Goal: Information Seeking & Learning: Check status

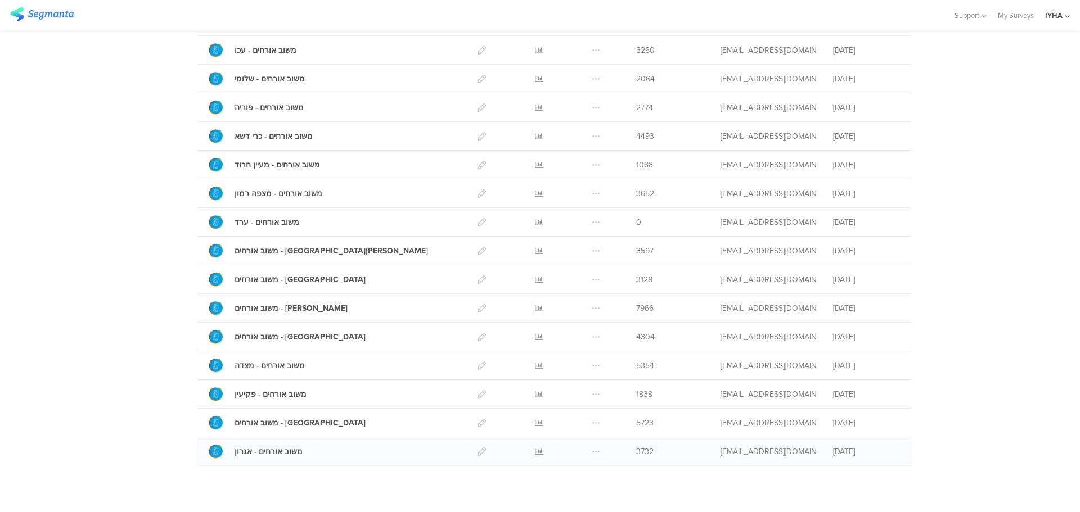
scroll to position [307, 0]
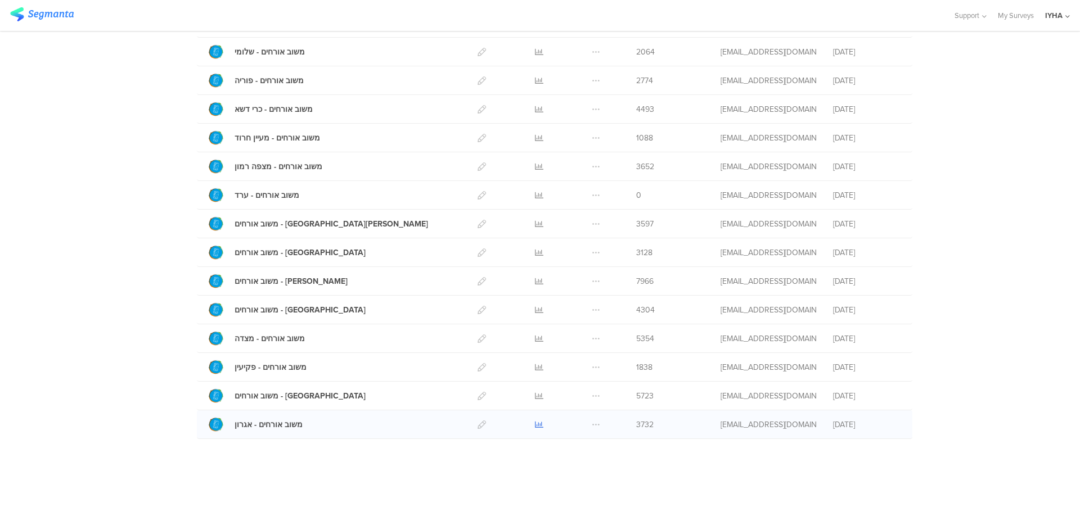
click at [535, 423] on icon at bounding box center [539, 425] width 8 height 8
click at [535, 252] on icon at bounding box center [539, 253] width 8 height 8
click at [536, 249] on icon at bounding box center [539, 253] width 8 height 8
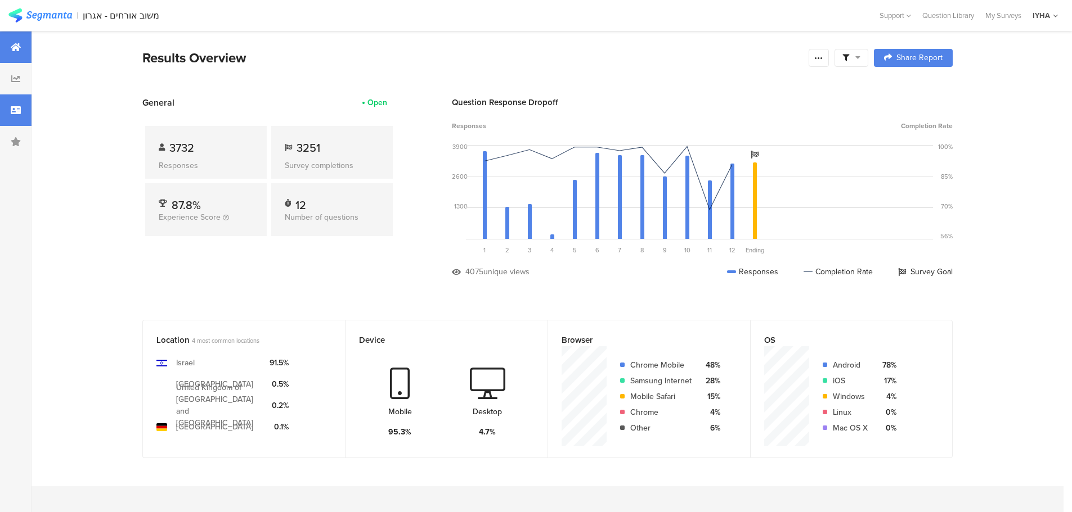
click at [15, 104] on div at bounding box center [15, 109] width 31 height 31
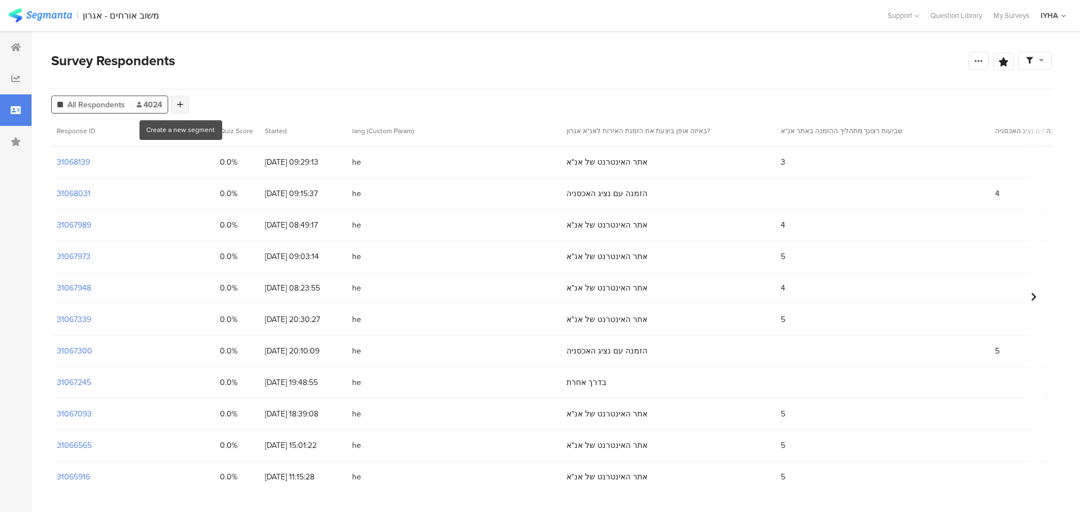
click at [177, 99] on div at bounding box center [180, 105] width 18 height 18
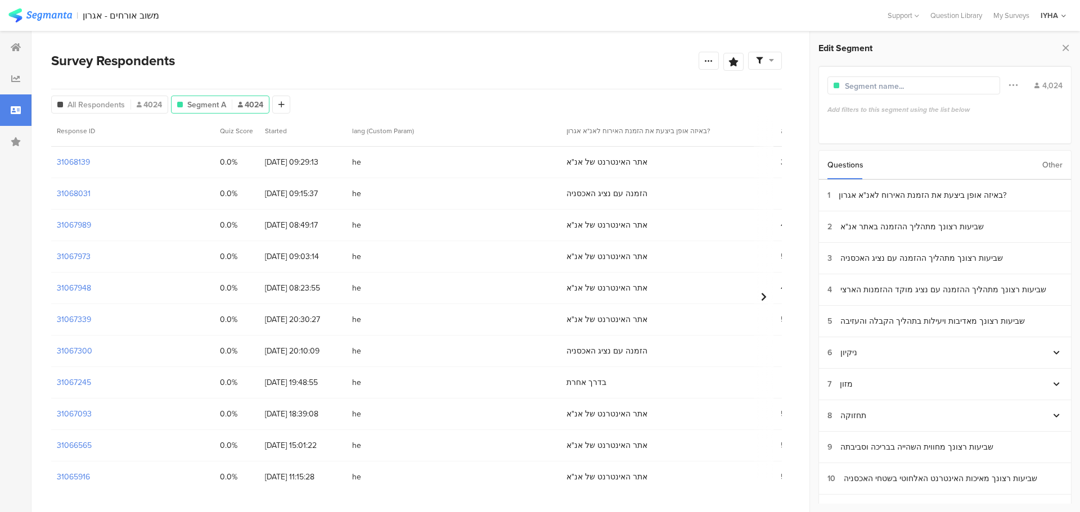
click at [865, 84] on input "text" at bounding box center [894, 86] width 98 height 12
paste input "31063282"
type input "31063282"
drag, startPoint x: 886, startPoint y: 83, endPoint x: 825, endPoint y: 91, distance: 61.8
click at [825, 91] on div "31063282 Filter Conjunction And Or Segment Color 4,024 Add filters to this segm…" at bounding box center [944, 105] width 253 height 79
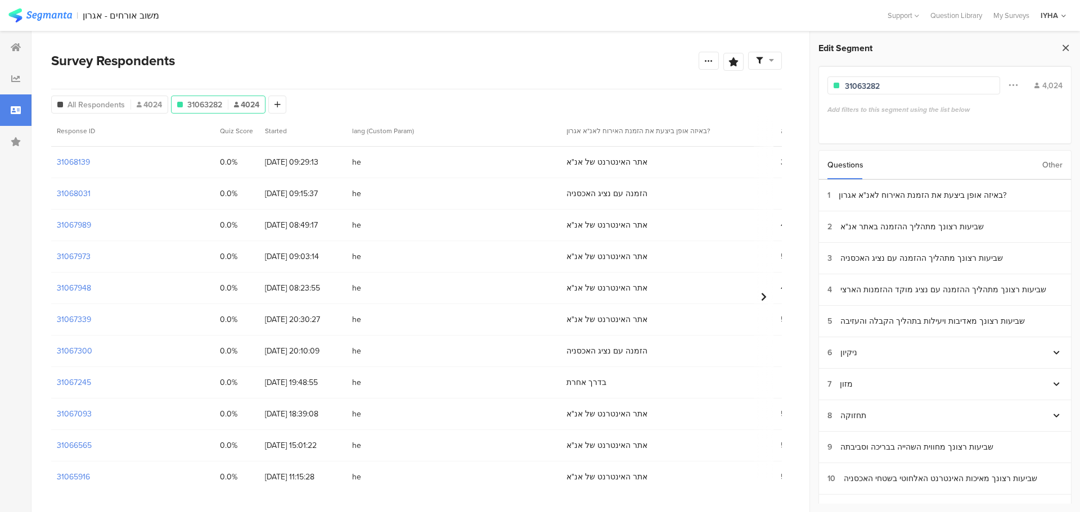
click at [1060, 48] on icon at bounding box center [1066, 48] width 12 height 16
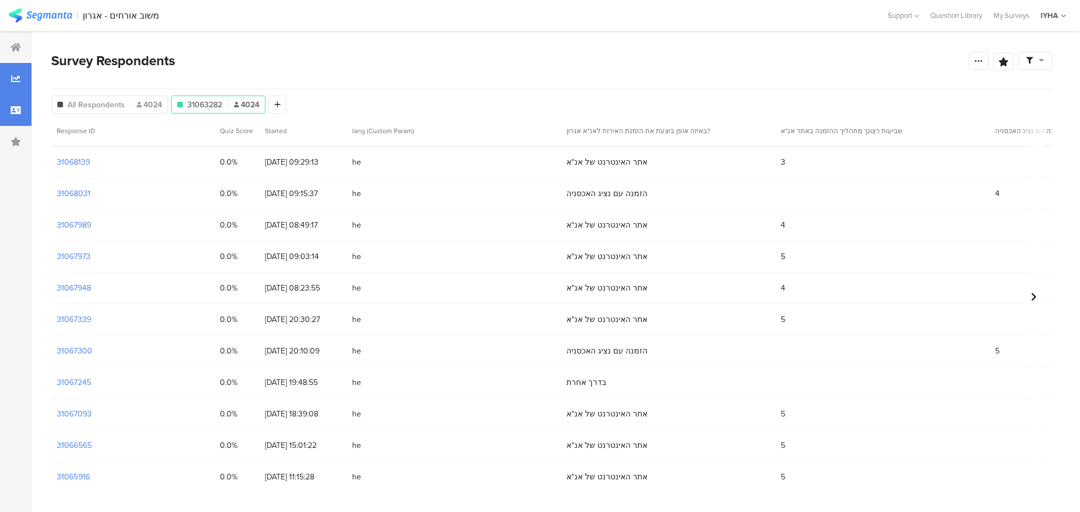
click at [21, 74] on div at bounding box center [15, 78] width 31 height 31
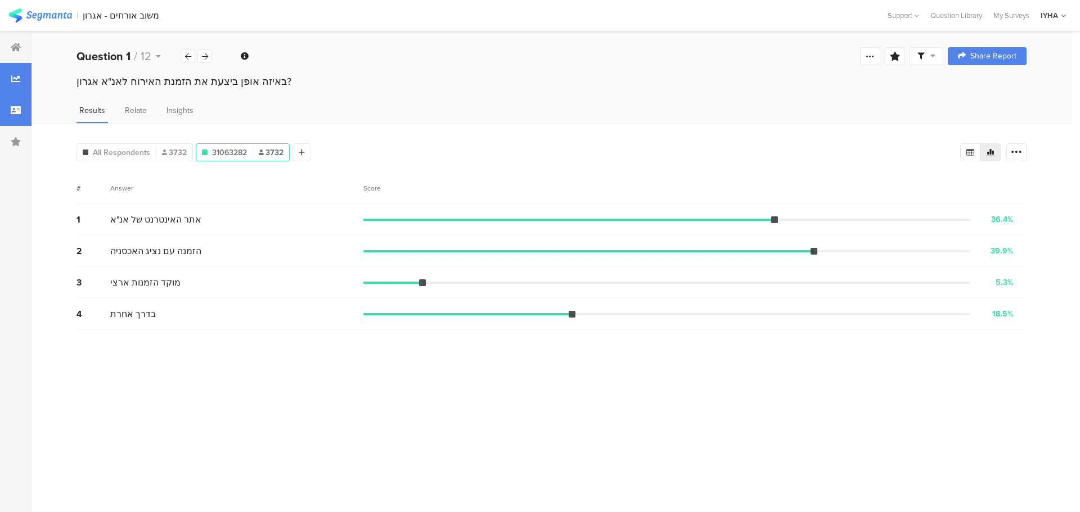
click at [10, 110] on div at bounding box center [15, 109] width 31 height 31
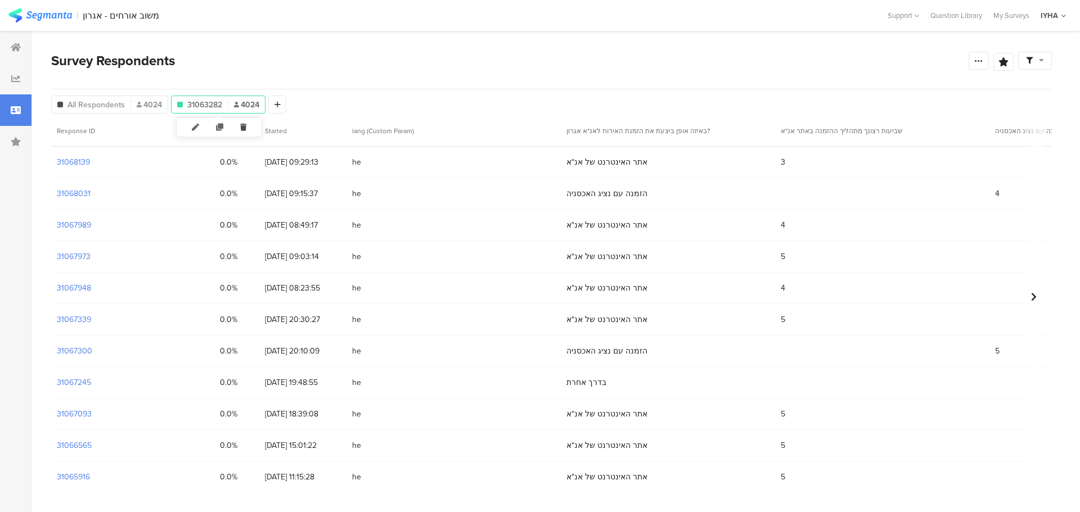
click at [242, 124] on icon at bounding box center [243, 127] width 23 height 19
click at [980, 62] on icon at bounding box center [978, 60] width 9 height 9
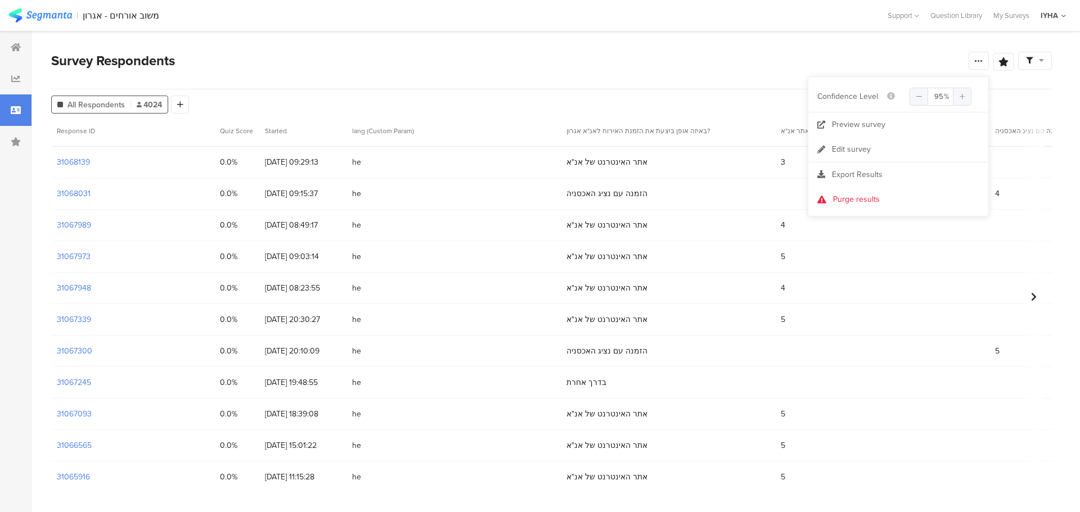
click at [921, 49] on section "Survey Respondents Save Analysis Name Save Cancel Complete Responses Only View …" at bounding box center [551, 271] width 1040 height 481
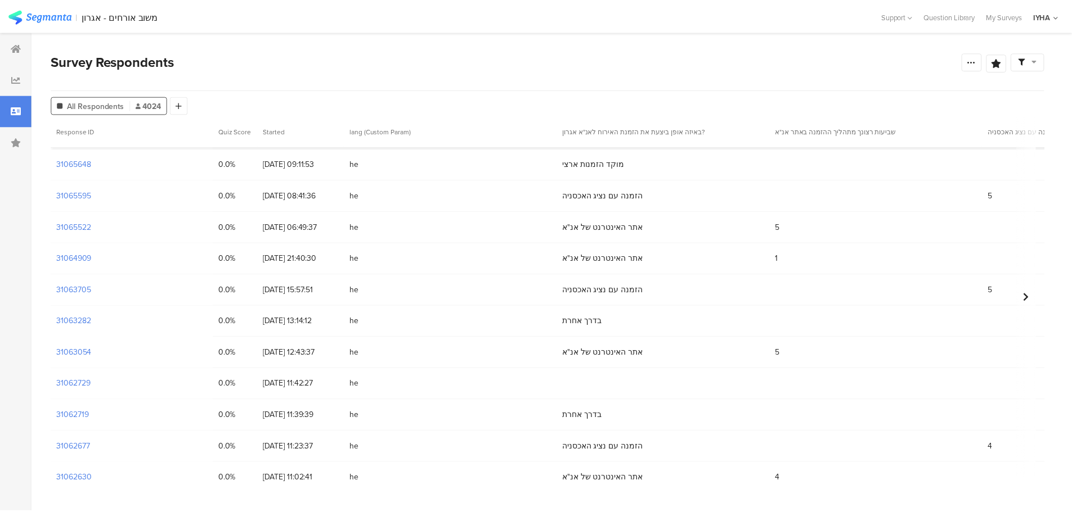
scroll to position [619, 0]
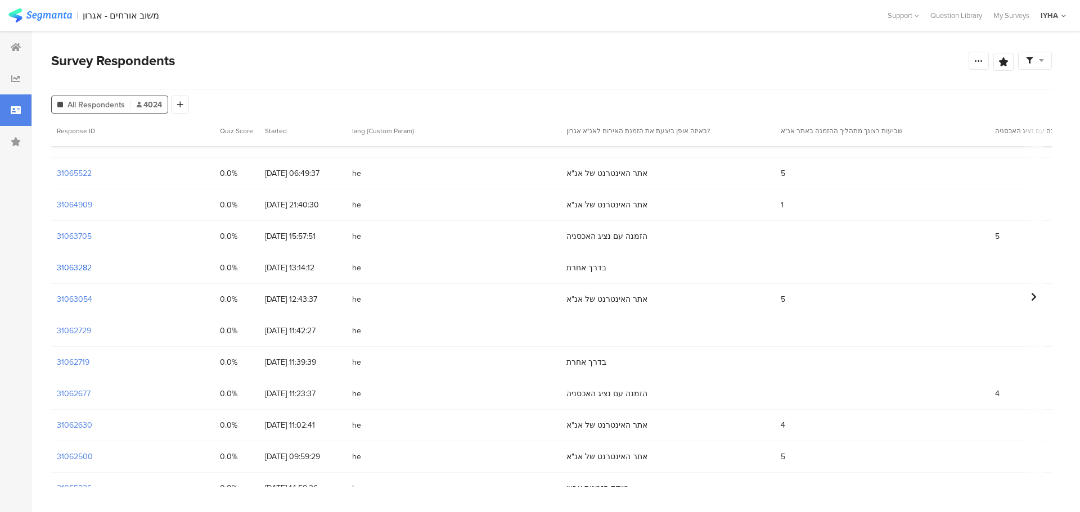
click at [82, 267] on section "31063282" at bounding box center [74, 268] width 35 height 12
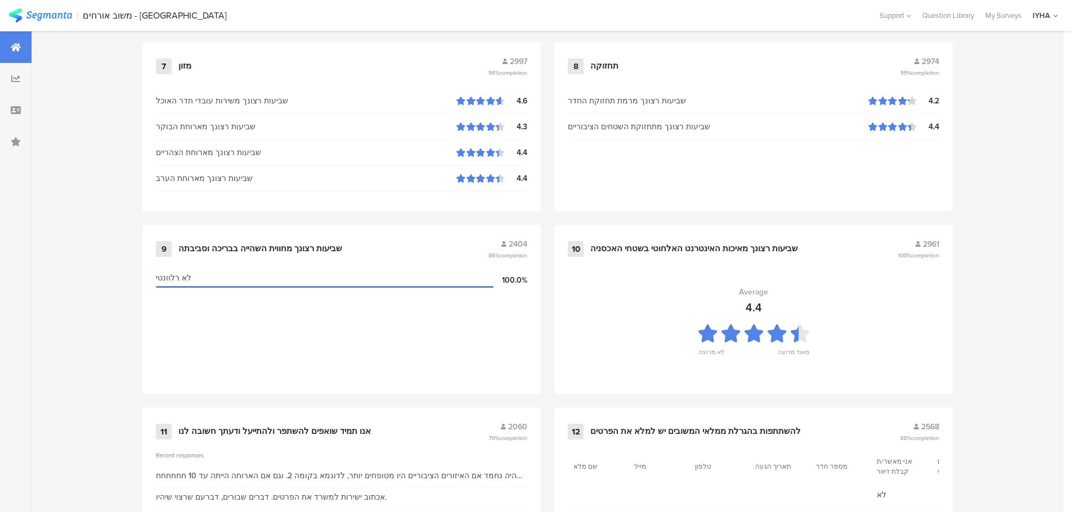
scroll to position [1137, 0]
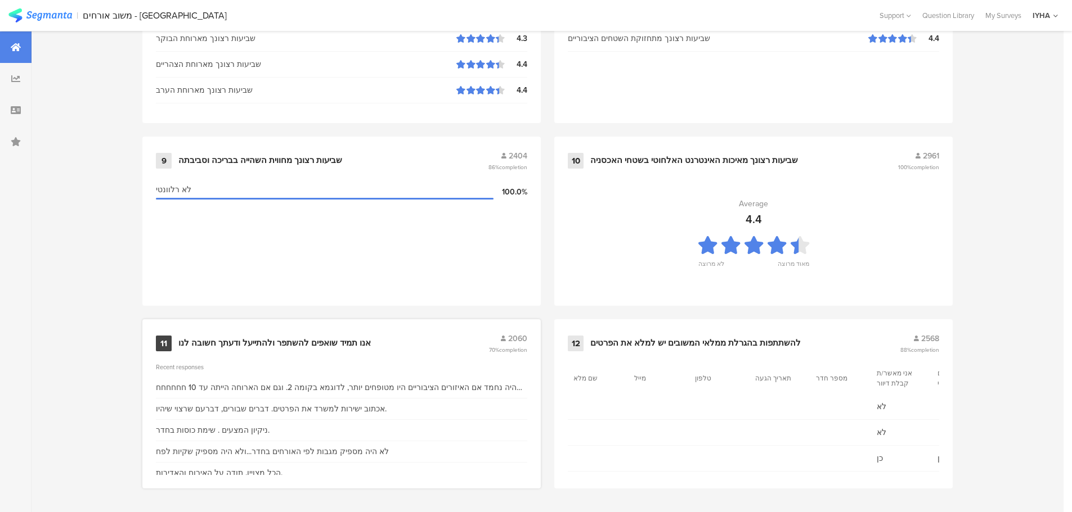
click at [311, 333] on div "11 אנו תמיד שואפים להשתפר ולהתייעל ודעתך חשובה לנו 2060 70% completion" at bounding box center [341, 343] width 371 height 21
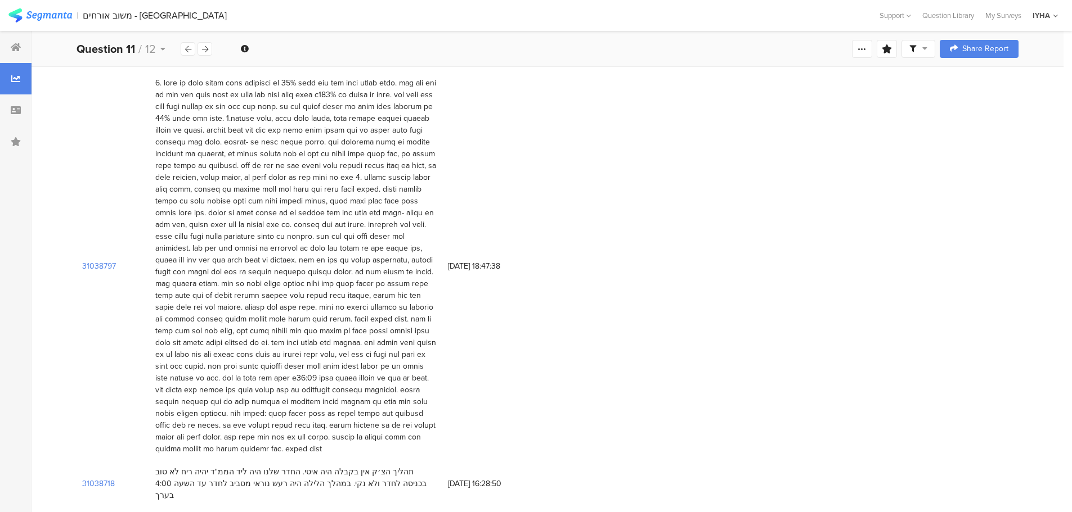
scroll to position [1237, 0]
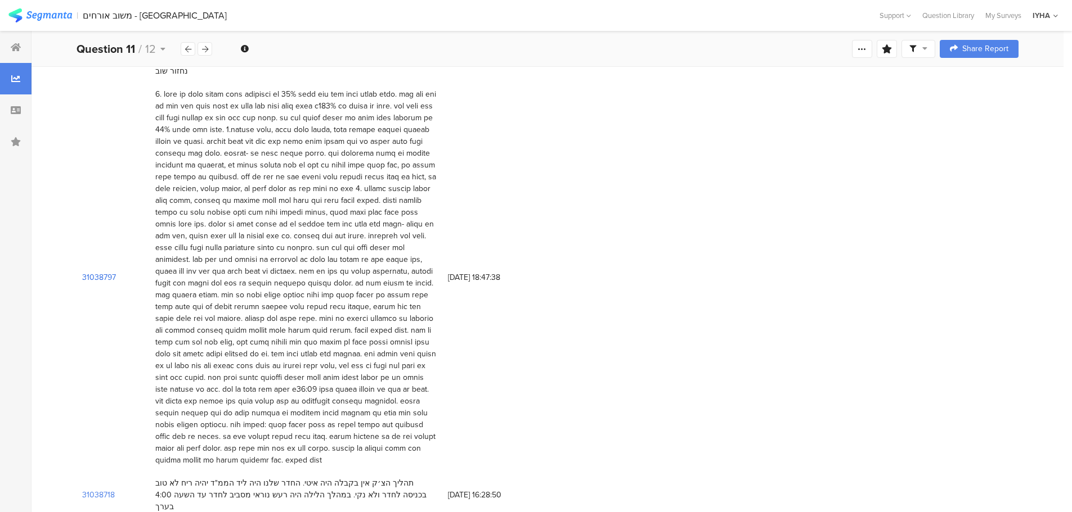
click at [103, 272] on section "31038797" at bounding box center [99, 278] width 34 height 12
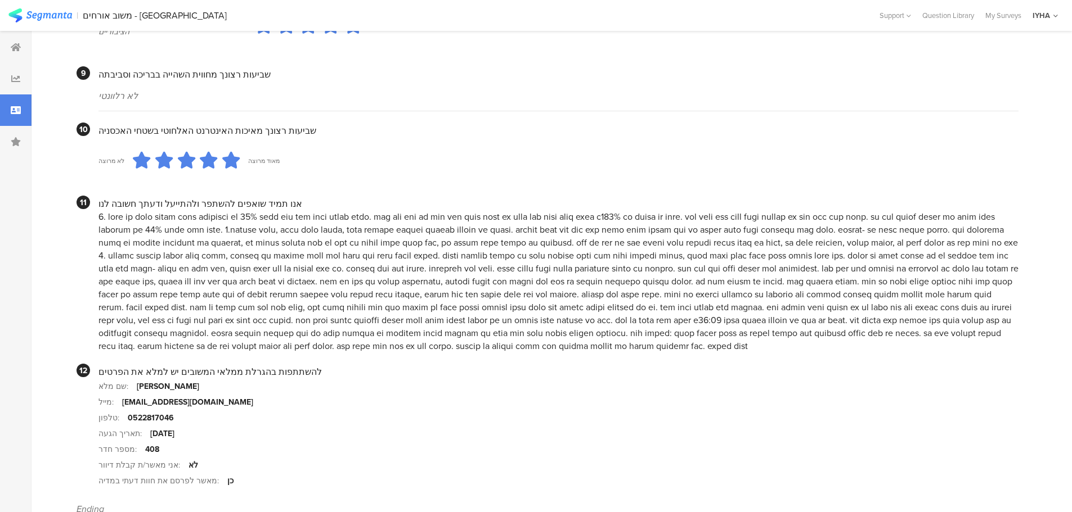
scroll to position [1078, 0]
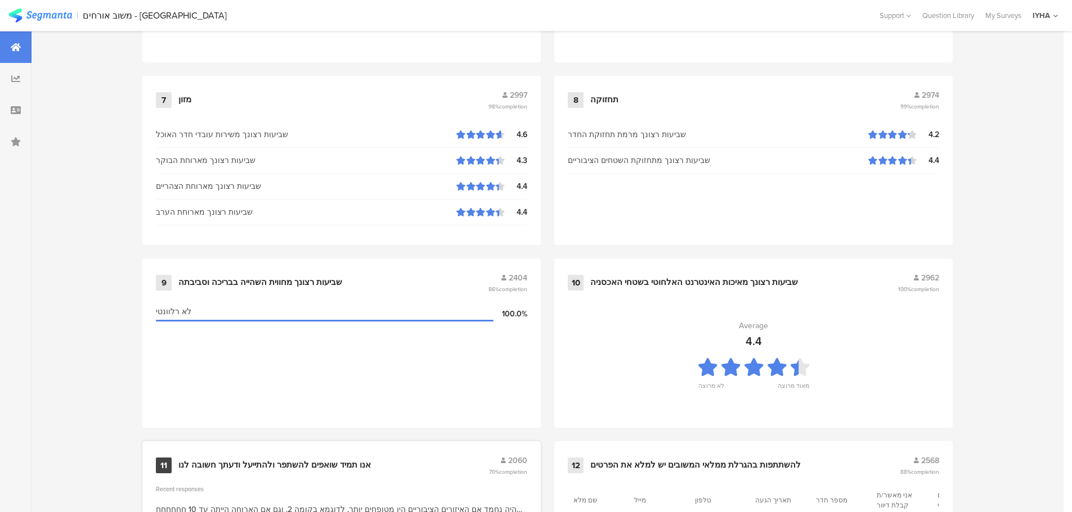
scroll to position [1137, 0]
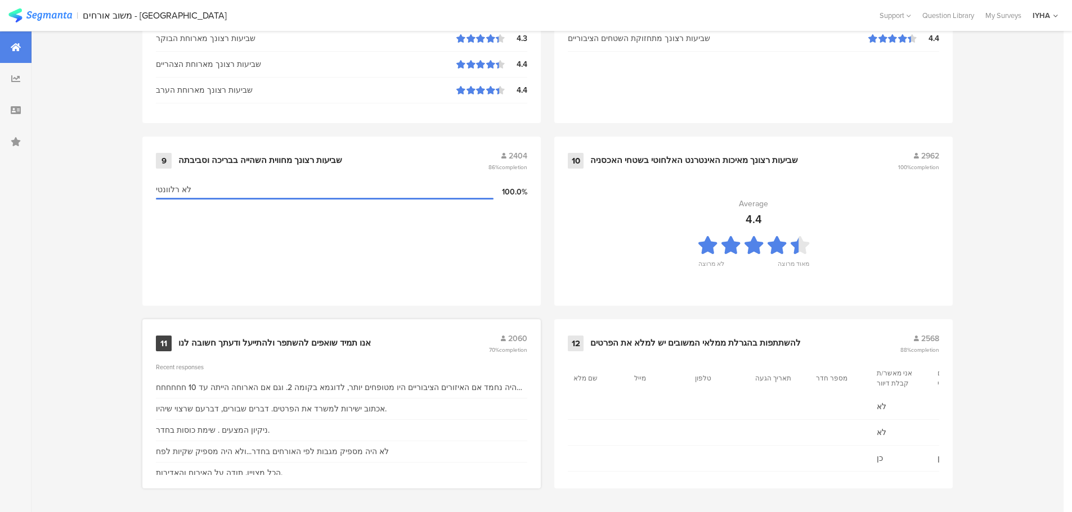
click at [273, 340] on div "אנו תמיד שואפים להשתפר ולהתייעל ודעתך חשובה לנו" at bounding box center [274, 343] width 192 height 11
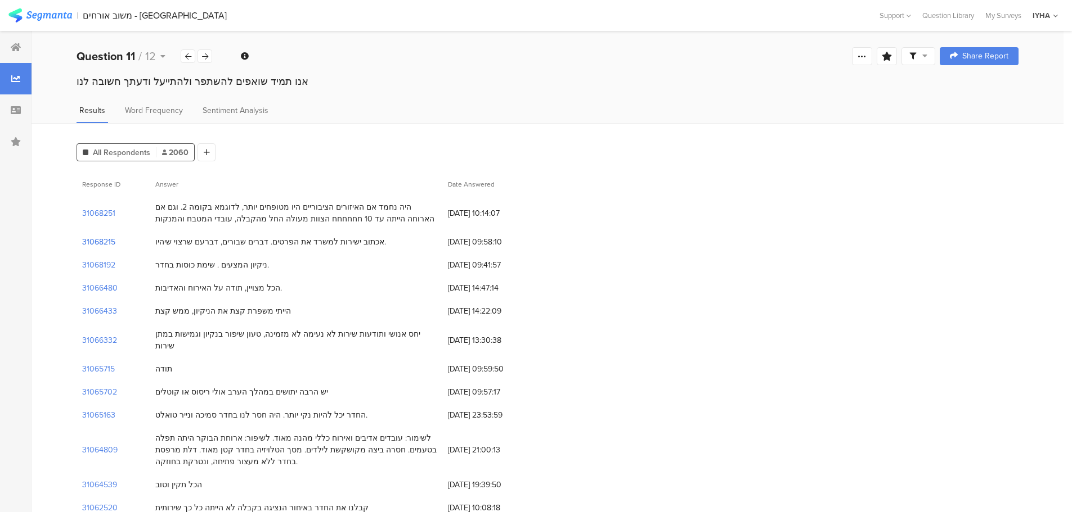
click at [93, 241] on section "31068215" at bounding box center [98, 242] width 33 height 12
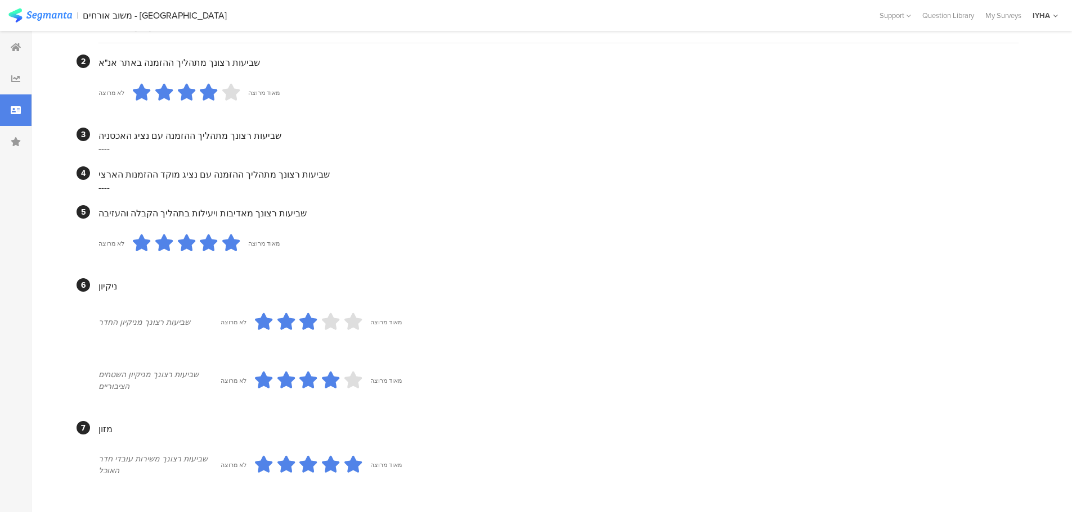
scroll to position [293, 0]
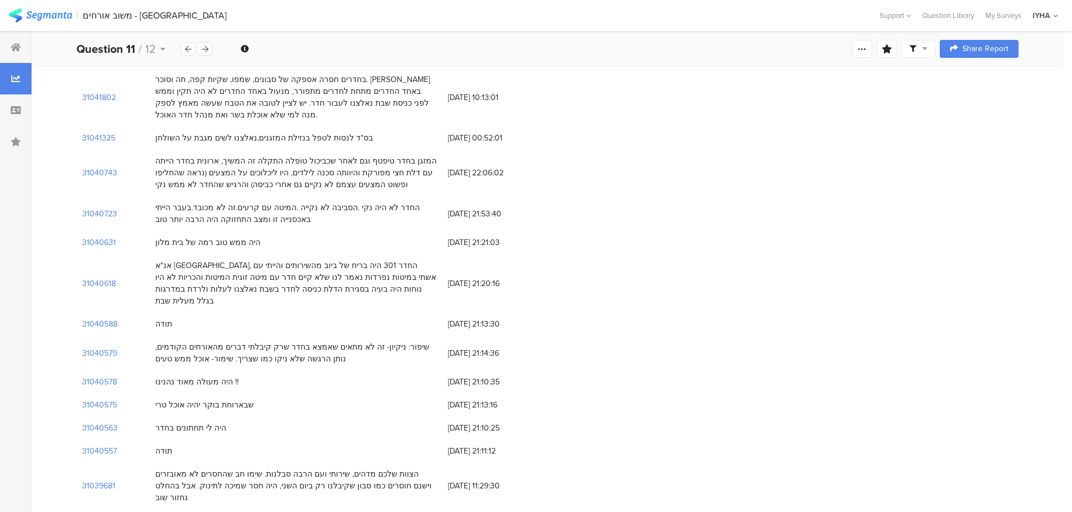
scroll to position [825, 0]
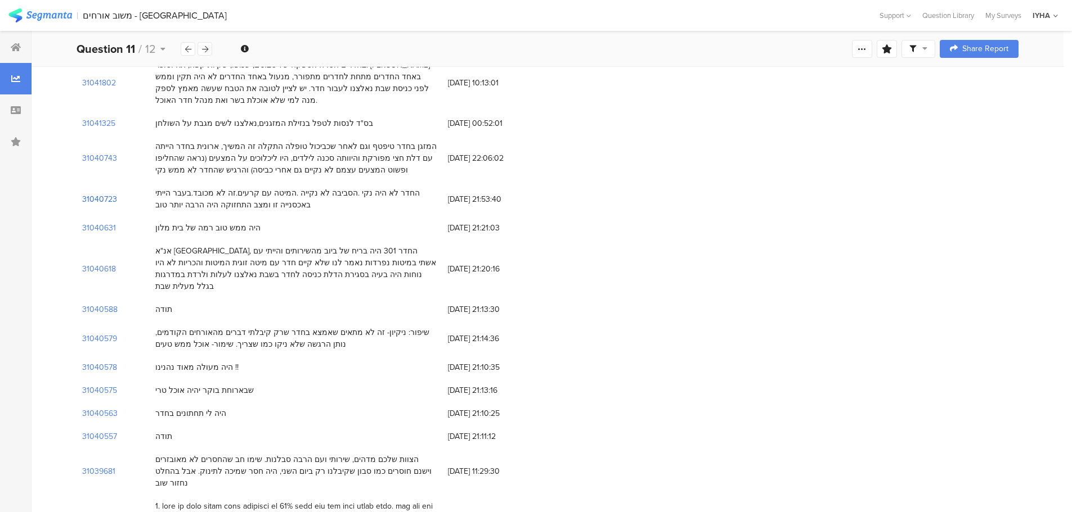
click at [90, 193] on section "31040723" at bounding box center [99, 199] width 35 height 12
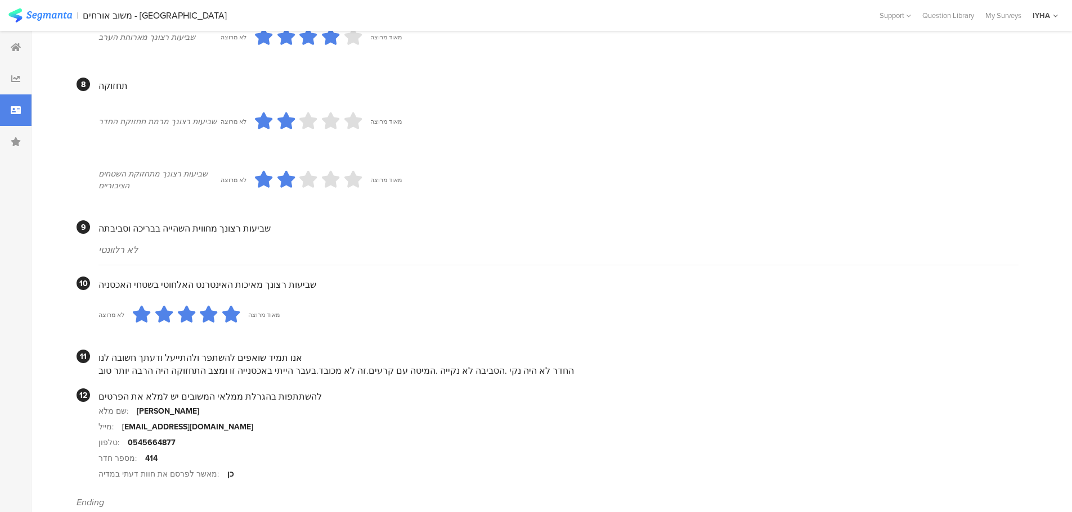
scroll to position [941, 0]
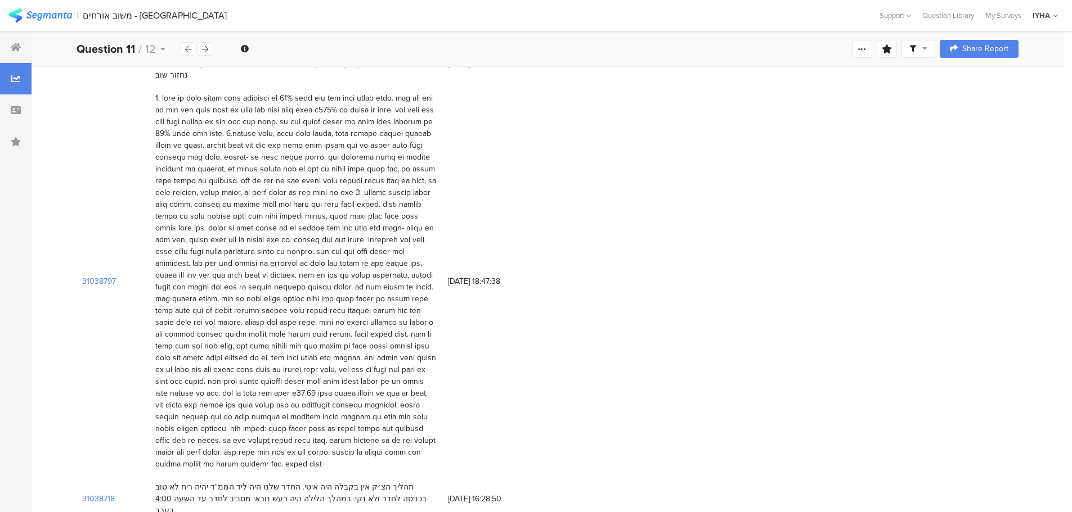
scroll to position [1237, 0]
click at [92, 272] on section "31038797" at bounding box center [99, 278] width 34 height 12
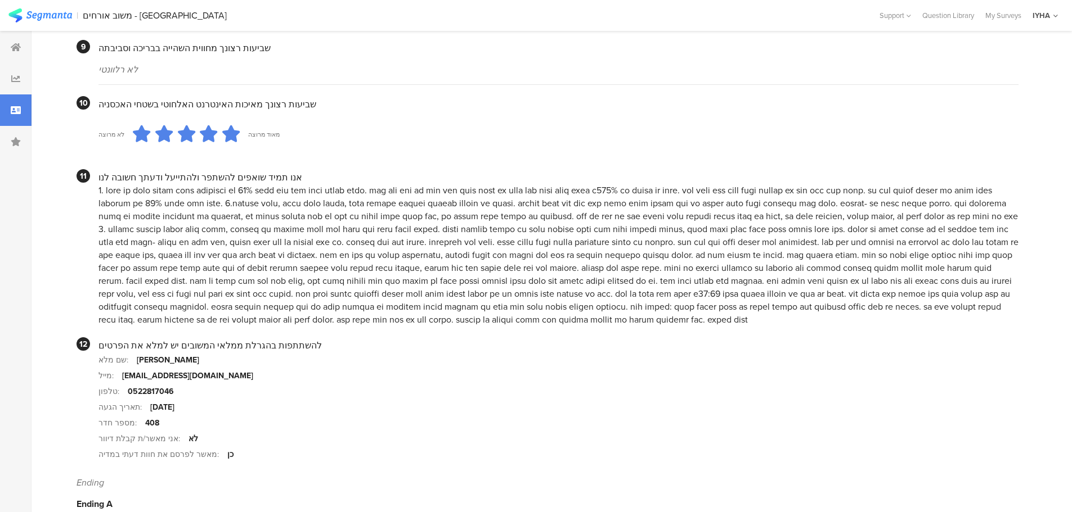
scroll to position [1078, 0]
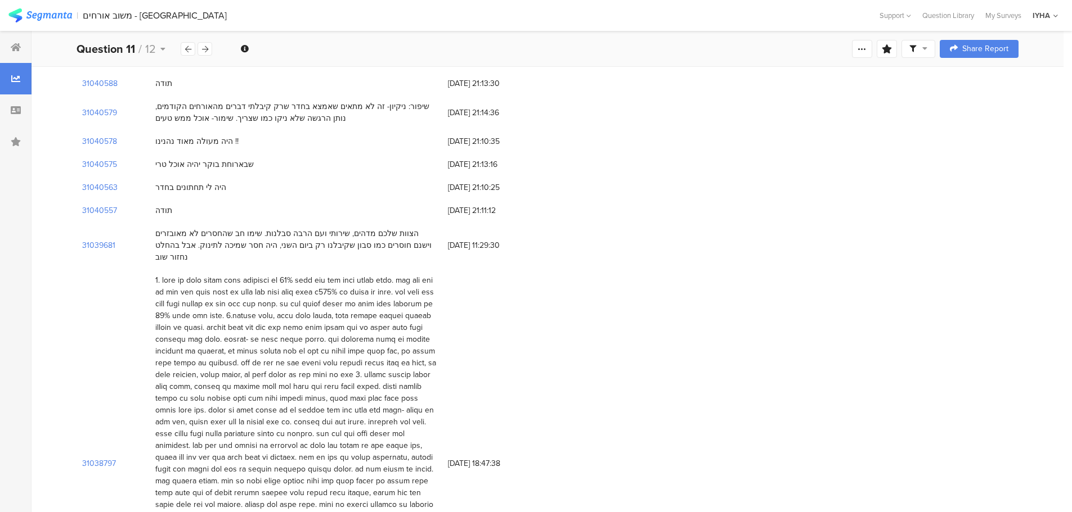
scroll to position [1031, 0]
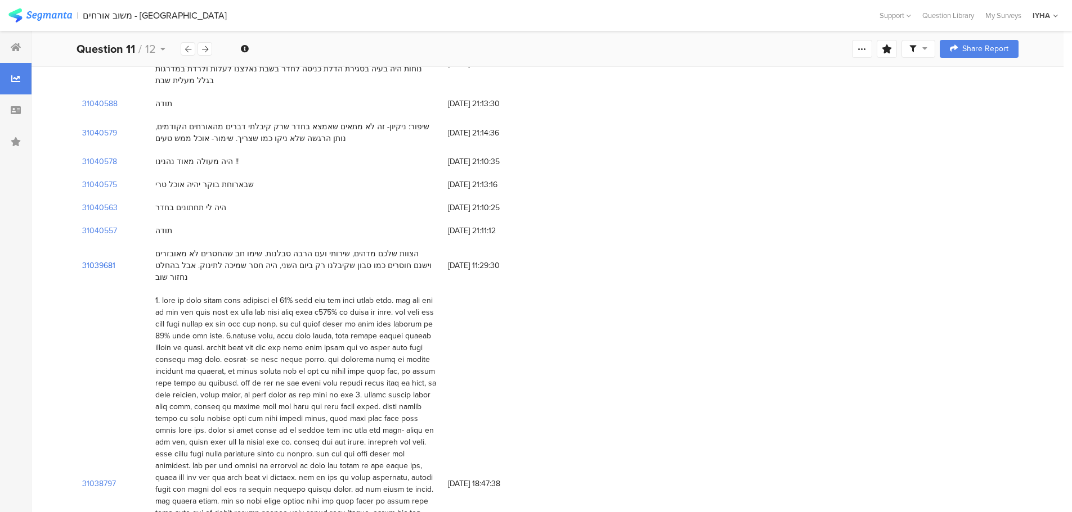
click at [102, 260] on section "31039681" at bounding box center [98, 266] width 33 height 12
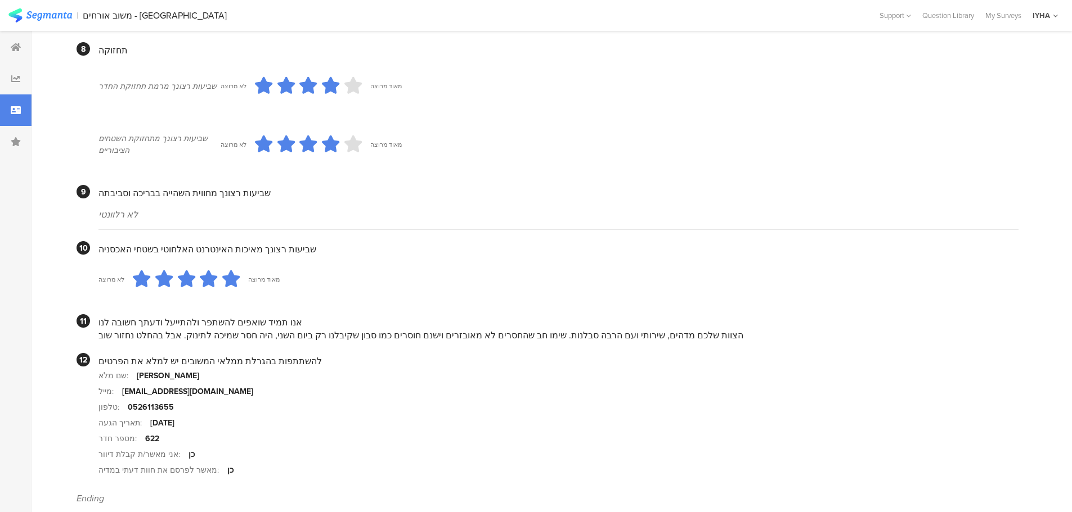
scroll to position [915, 0]
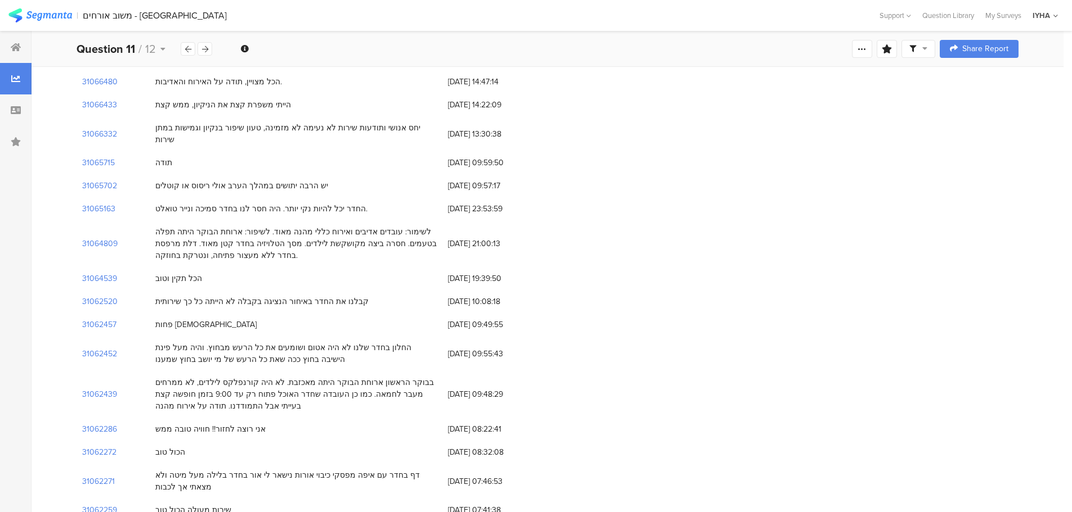
scroll to position [412, 0]
